Goal: Find specific page/section: Find specific page/section

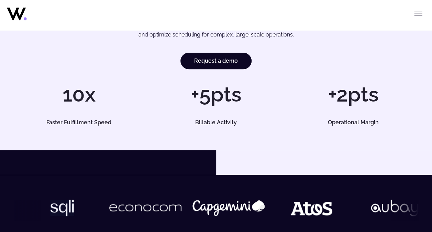
scroll to position [57, 0]
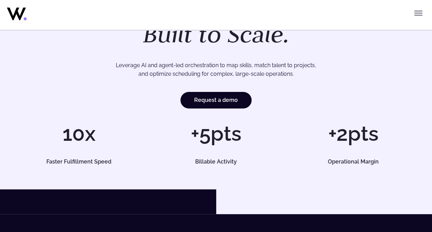
click at [417, 16] on icon "Toggle menu" at bounding box center [418, 13] width 8 height 8
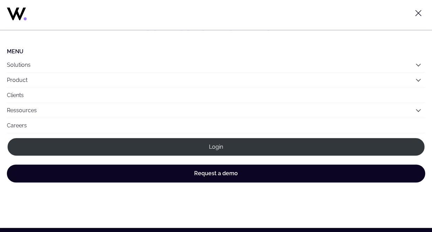
click at [20, 125] on link "Careers" at bounding box center [216, 125] width 418 height 15
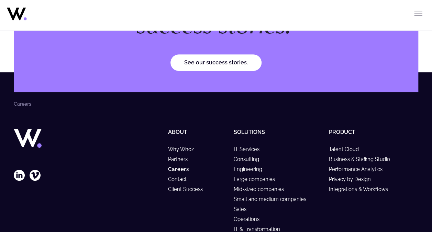
scroll to position [2719, 0]
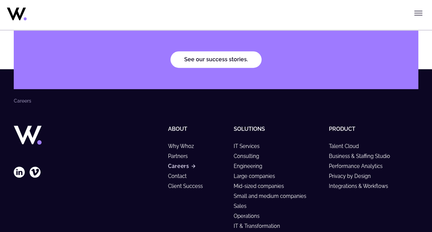
click at [178, 163] on link "Careers" at bounding box center [181, 166] width 27 height 6
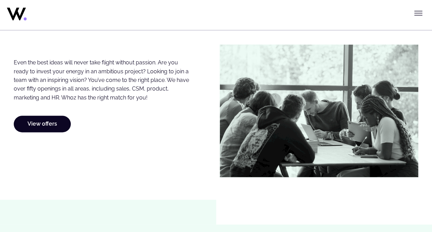
scroll to position [400, 0]
